Goal: Task Accomplishment & Management: Manage account settings

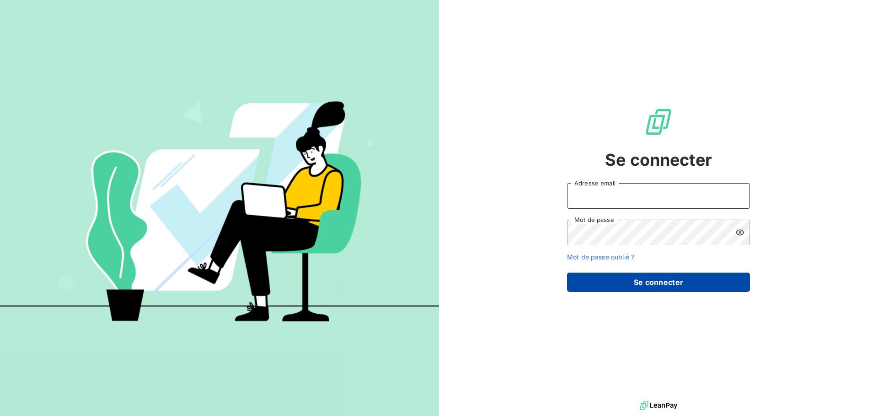
type input "[PERSON_NAME][EMAIL_ADDRESS][PERSON_NAME][DOMAIN_NAME]"
click at [662, 283] on button "Se connecter" at bounding box center [658, 282] width 183 height 19
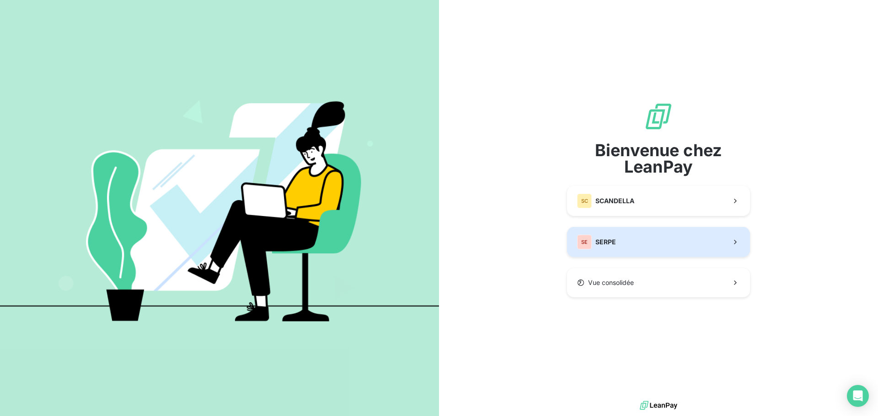
click at [640, 245] on button "[PERSON_NAME]" at bounding box center [658, 242] width 183 height 30
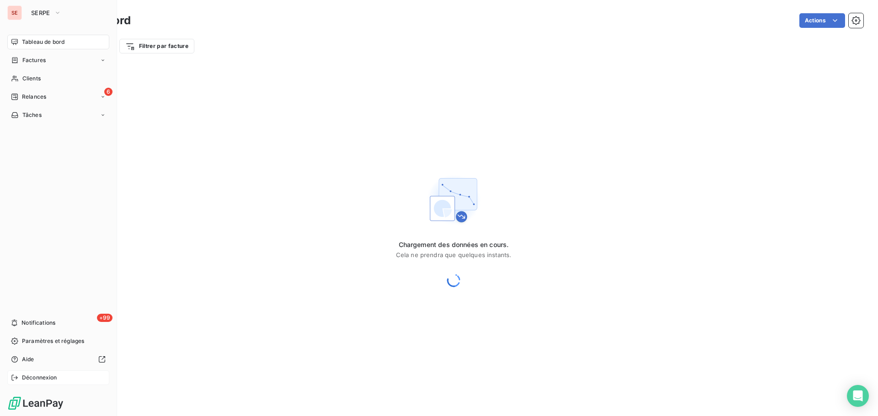
click at [53, 379] on span "Déconnexion" at bounding box center [39, 378] width 35 height 8
